Goal: Information Seeking & Learning: Learn about a topic

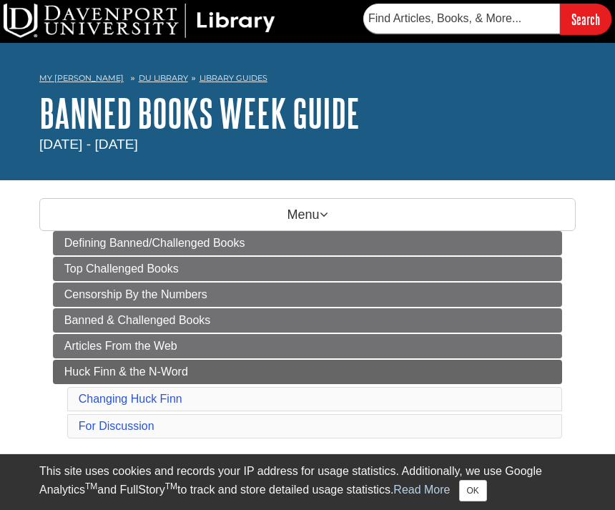
click at [481, 235] on link "Defining Banned/Challenged Books" at bounding box center [308, 243] width 510 height 24
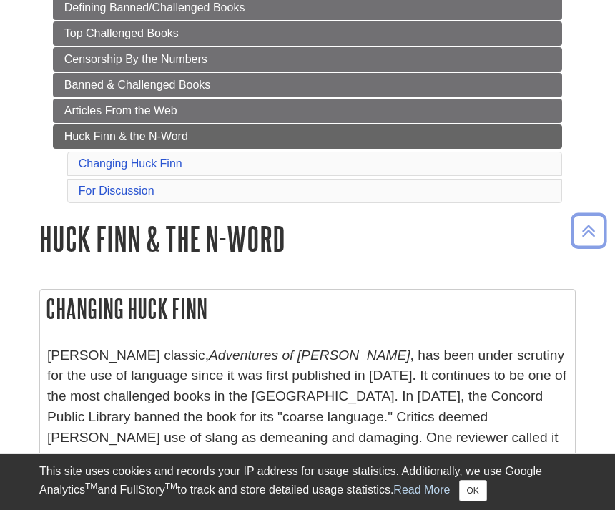
scroll to position [260, 0]
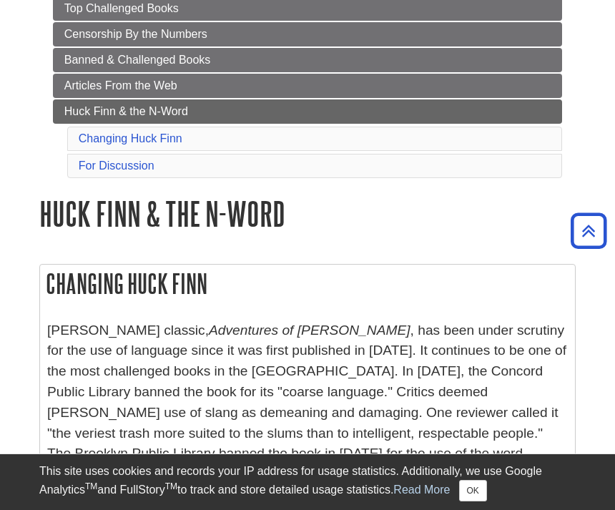
click at [98, 121] on link "Huck Finn & the N-Word" at bounding box center [308, 111] width 510 height 24
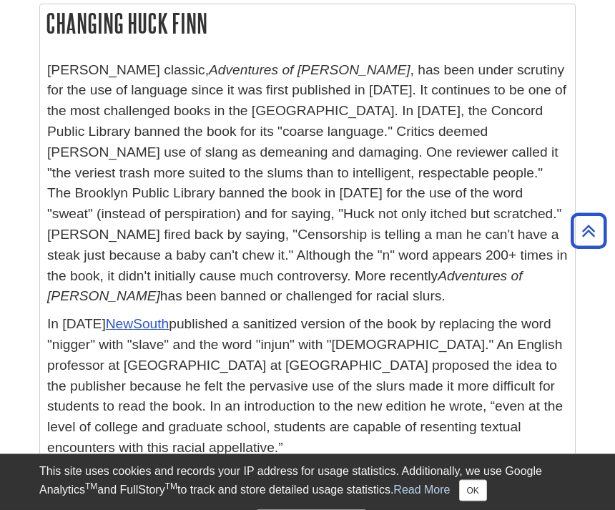
scroll to position [304, 0]
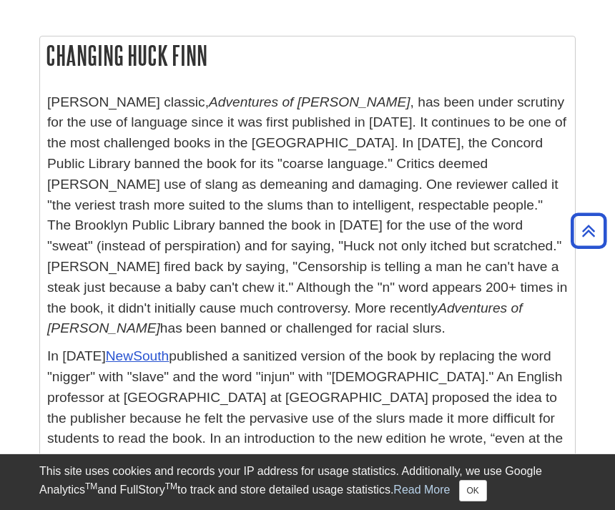
scroll to position [270, 0]
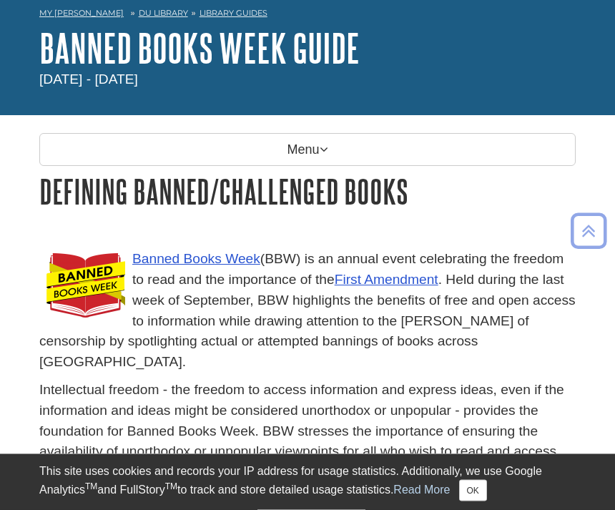
scroll to position [65, 0]
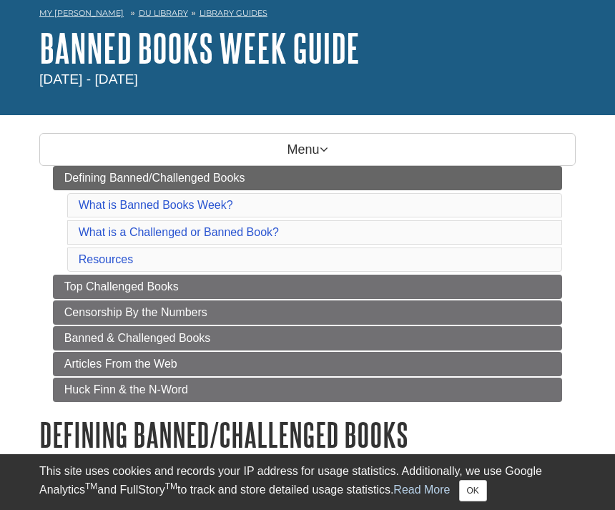
click at [92, 389] on span "Huck Finn & the N-Word" at bounding box center [126, 389] width 124 height 12
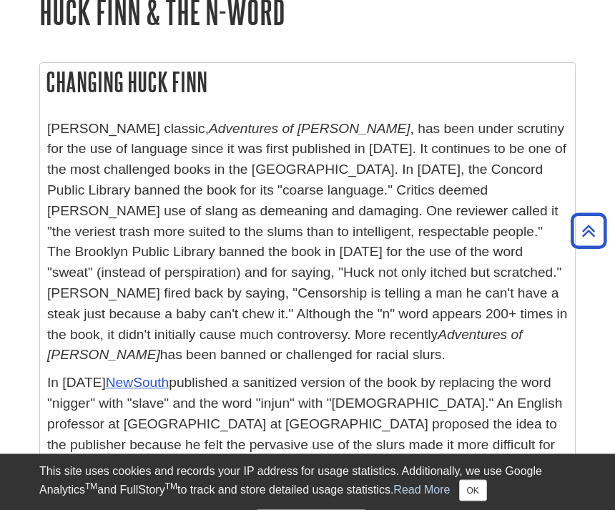
scroll to position [245, 0]
